Goal: Task Accomplishment & Management: Manage account settings

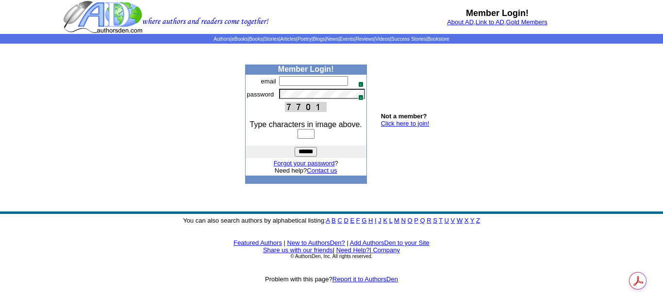
type input "**********"
click at [312, 134] on input "text" at bounding box center [305, 134] width 17 height 10
type input "****"
click at [294, 147] on input "******" at bounding box center [305, 152] width 22 height 10
